Goal: Find specific page/section: Find specific page/section

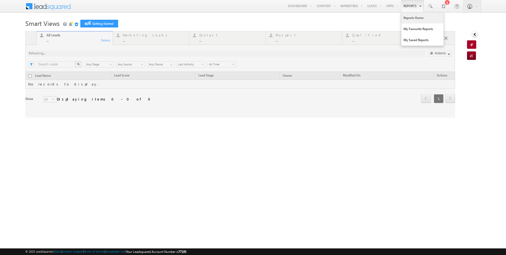
click at [413, 16] on link "Reports Home" at bounding box center [423, 17] width 42 height 11
